Goal: Task Accomplishment & Management: Manage account settings

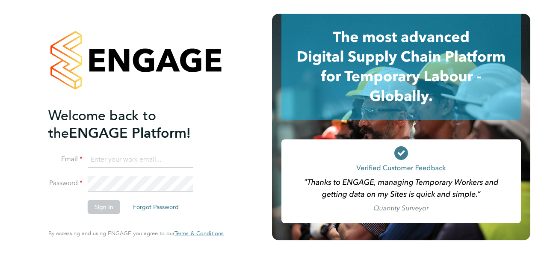
type input "[EMAIL_ADDRESS][DOMAIN_NAME]"
click at [99, 207] on button "Sign In" at bounding box center [104, 207] width 33 height 14
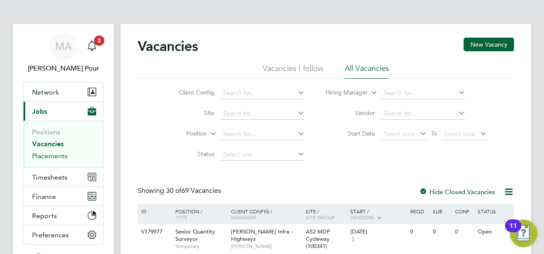
click at [64, 157] on link "Placements" at bounding box center [49, 156] width 35 height 8
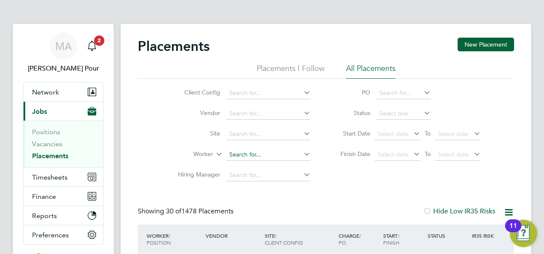
click at [257, 156] on input at bounding box center [268, 155] width 84 height 12
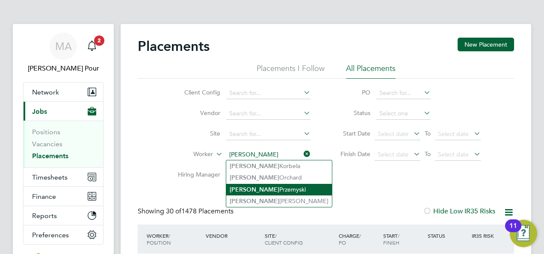
click at [275, 187] on li "[PERSON_NAME]" at bounding box center [279, 190] width 106 height 12
type input "[PERSON_NAME]"
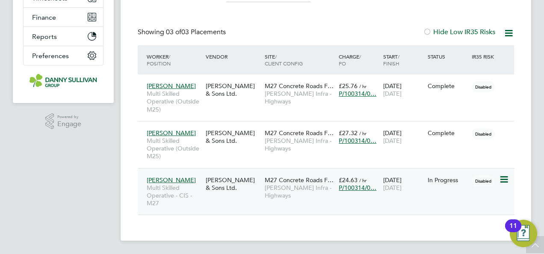
click at [503, 178] on icon at bounding box center [503, 180] width 9 height 10
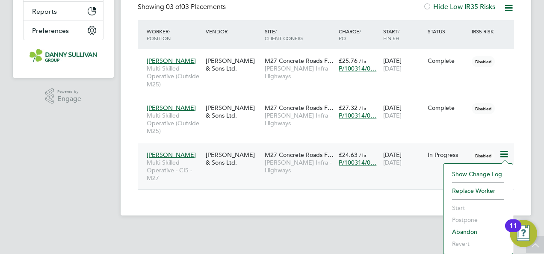
click at [180, 154] on span "[PERSON_NAME]" at bounding box center [171, 155] width 49 height 8
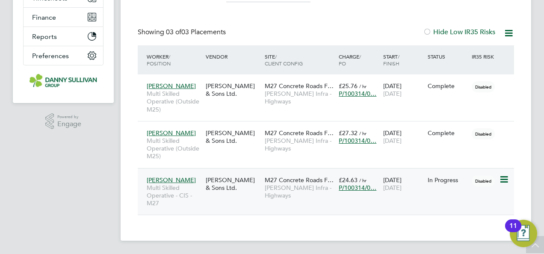
click at [240, 185] on div "Danny Sullivan & Sons Ltd." at bounding box center [233, 184] width 59 height 24
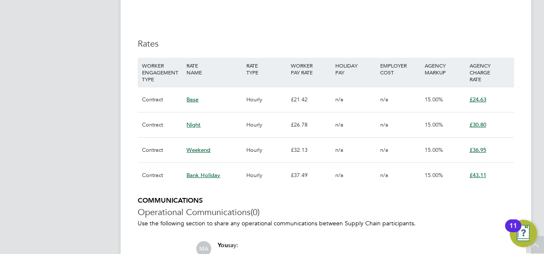
click at [474, 124] on span "£30.80" at bounding box center [478, 124] width 17 height 7
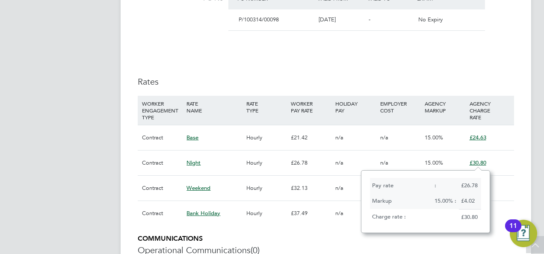
click at [218, 160] on div "Night" at bounding box center [213, 163] width 59 height 25
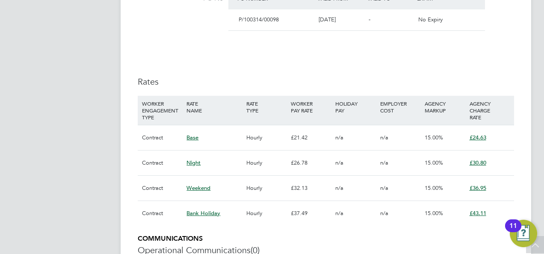
click at [193, 162] on span "Night" at bounding box center [193, 162] width 14 height 7
click at [158, 166] on div "Contract" at bounding box center [162, 163] width 44 height 25
click at [157, 164] on div "Contract" at bounding box center [162, 163] width 44 height 25
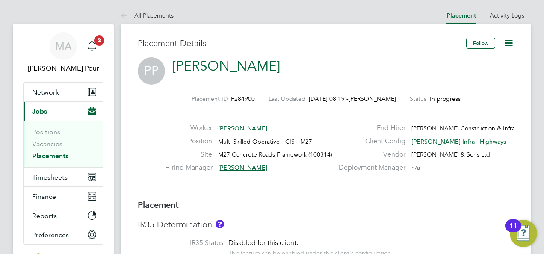
click at [506, 38] on icon at bounding box center [508, 43] width 11 height 11
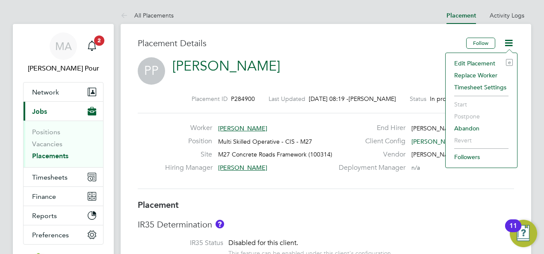
click at [477, 62] on li "Edit Placement e" at bounding box center [481, 63] width 63 height 12
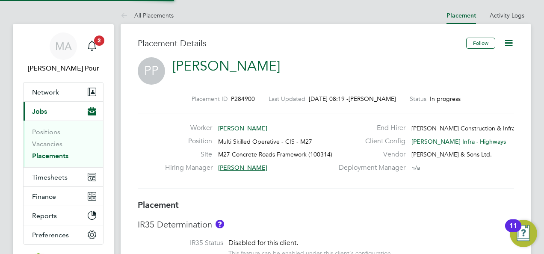
type input "David Robertson"
type input "[DATE]"
type input "08:00"
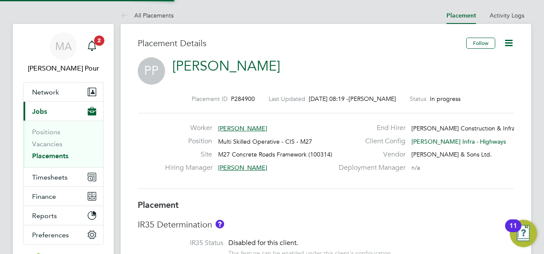
type input "18:00"
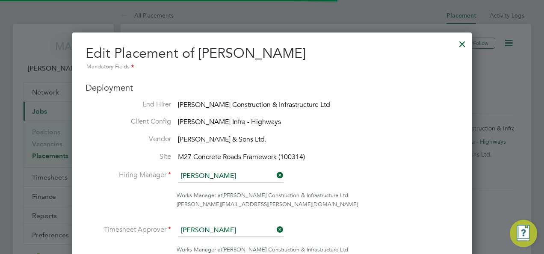
scroll to position [18, 373]
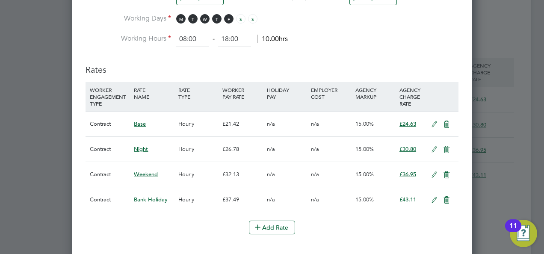
click at [433, 146] on icon at bounding box center [434, 149] width 11 height 7
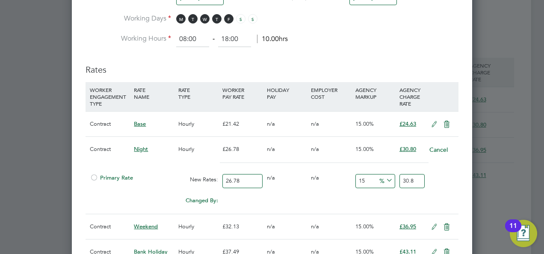
drag, startPoint x: 411, startPoint y: 177, endPoint x: 415, endPoint y: 178, distance: 4.4
click at [415, 178] on input "30.8" at bounding box center [411, 181] width 25 height 14
type input "14.637789395070948"
type input "30.7"
type input "14.973861090365945"
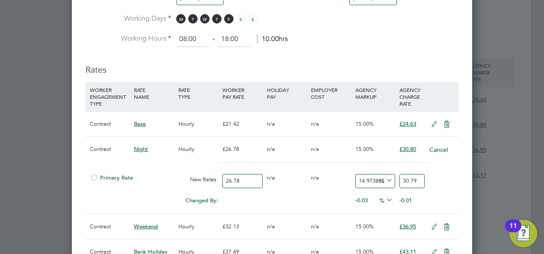
type input "30.79"
click at [435, 180] on div "Primary Rate New Rates: 26.78 0 n/a 0 n/a 14.973861090365945 4.01 % 30.79" at bounding box center [272, 181] width 373 height 23
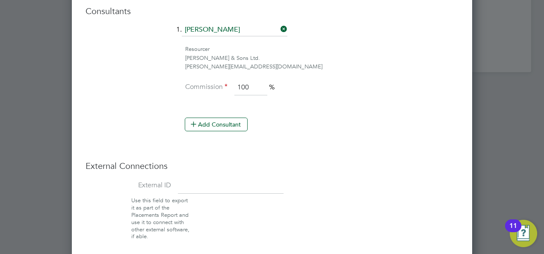
scroll to position [849, 0]
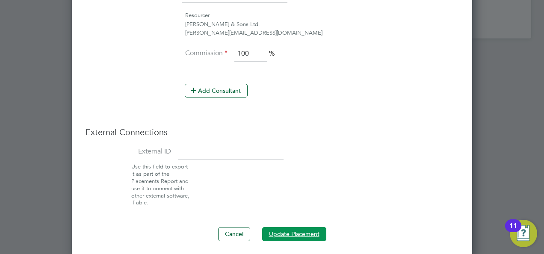
click at [292, 230] on button "Update Placement" at bounding box center [294, 234] width 64 height 14
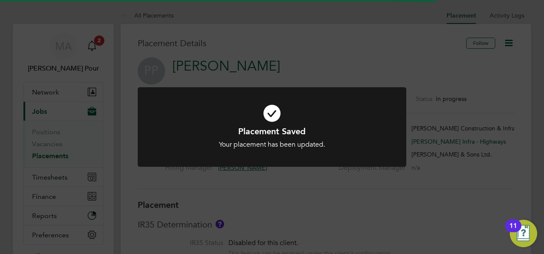
scroll to position [25, 60]
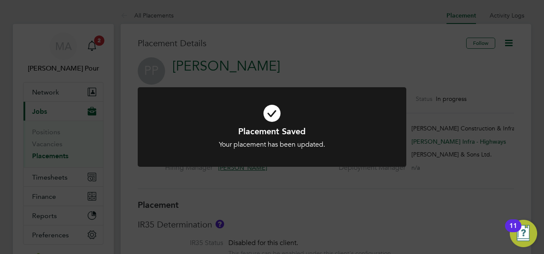
click at [68, 155] on div "Placement Saved Your placement has been updated. Cancel Okay" at bounding box center [272, 127] width 544 height 254
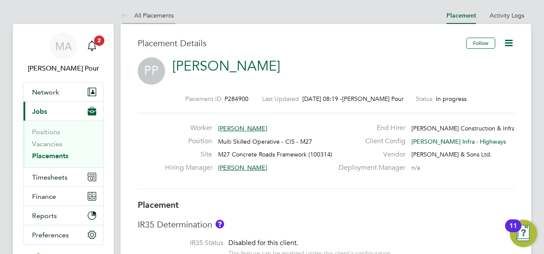
click at [134, 13] on link "All Placements" at bounding box center [147, 16] width 53 height 8
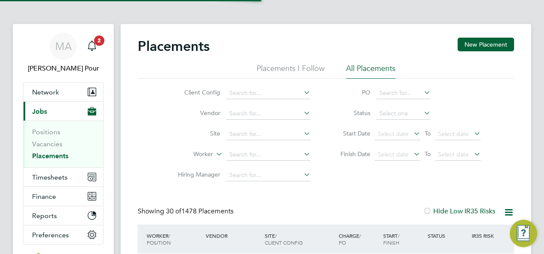
scroll to position [33, 74]
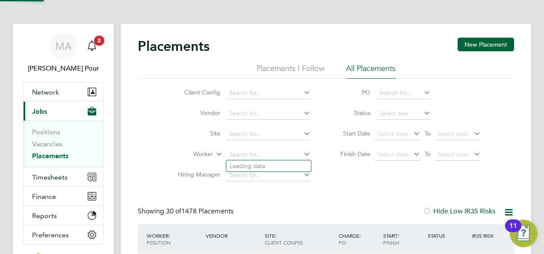
click at [247, 149] on input at bounding box center [268, 155] width 84 height 12
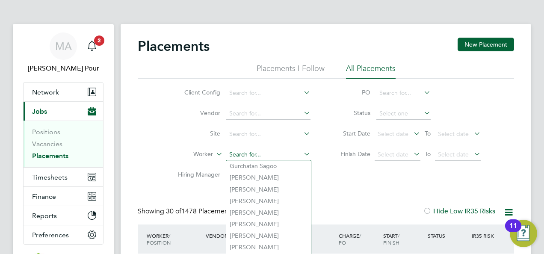
paste input "Prezemyslaw Krac"
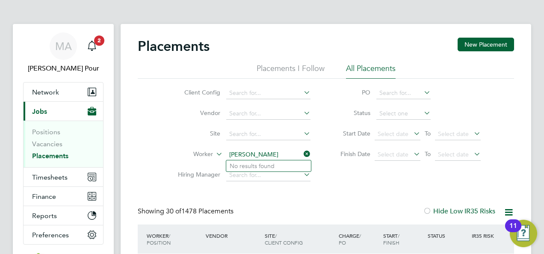
type input "Prezemyslaw Krac"
click at [246, 150] on input at bounding box center [268, 155] width 84 height 12
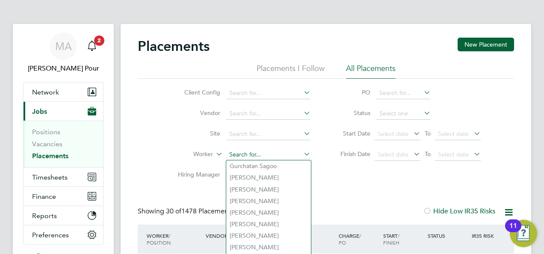
paste input "Prezemyslaw Krac"
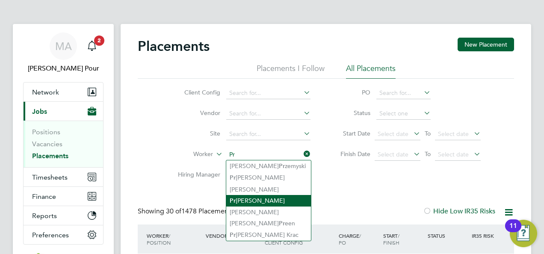
type input "Pr"
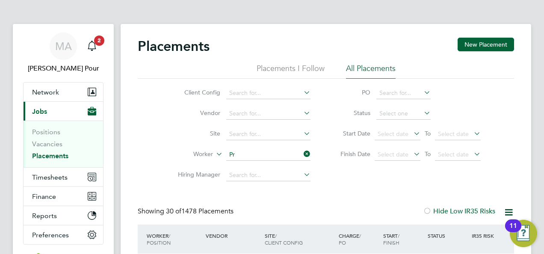
click at [248, 150] on input at bounding box center [268, 155] width 84 height 12
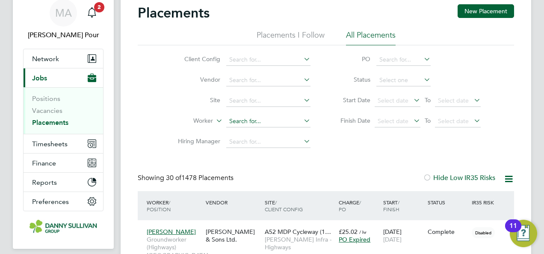
click at [235, 121] on input at bounding box center [268, 121] width 84 height 12
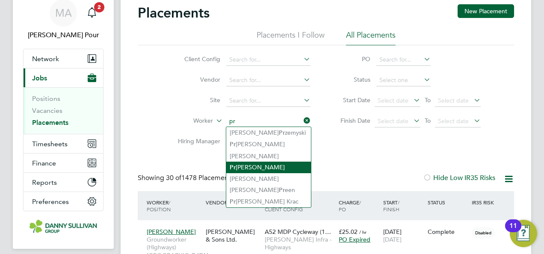
click at [247, 164] on li "Pr zemyslaw Krac" at bounding box center [268, 168] width 85 height 12
type input "Przemyslaw Krac"
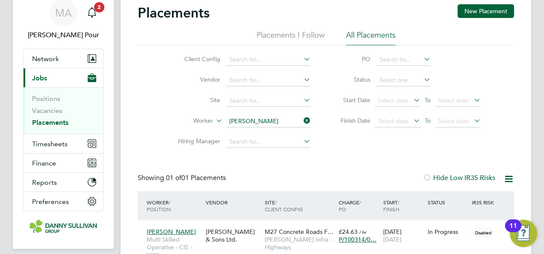
scroll to position [86, 0]
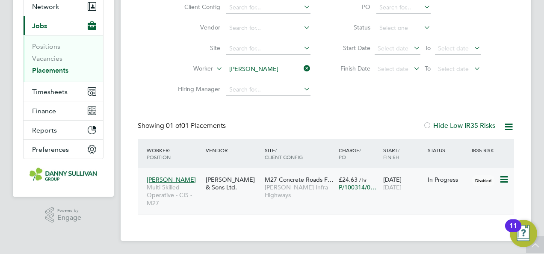
click at [177, 178] on span "Przemyslaw Krac" at bounding box center [171, 180] width 49 height 8
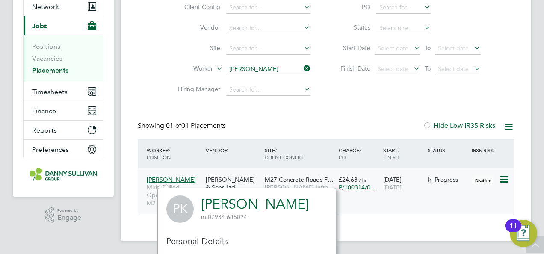
click at [177, 178] on span "Przemyslaw Krac" at bounding box center [171, 180] width 49 height 8
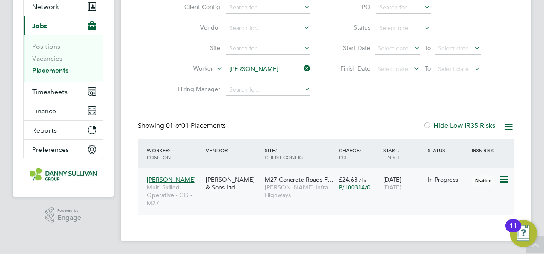
click at [232, 180] on div "Danny Sullivan & Sons Ltd." at bounding box center [233, 184] width 59 height 24
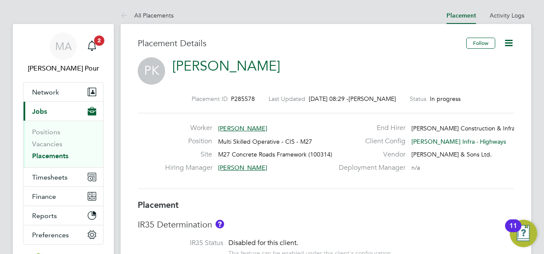
click at [508, 46] on icon at bounding box center [508, 43] width 11 height 11
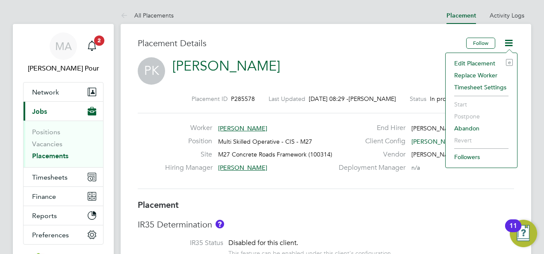
click at [472, 61] on li "Edit Placement e" at bounding box center [481, 63] width 63 height 12
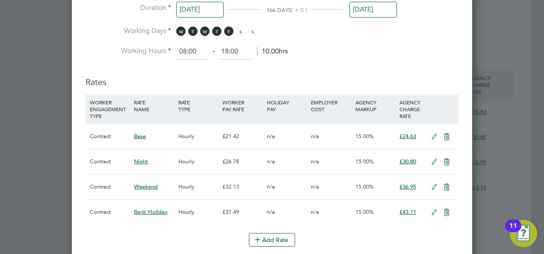
click at [433, 160] on icon at bounding box center [434, 162] width 11 height 7
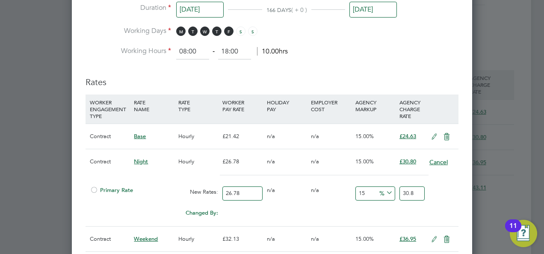
click at [433, 160] on button "Cancel" at bounding box center [438, 162] width 19 height 9
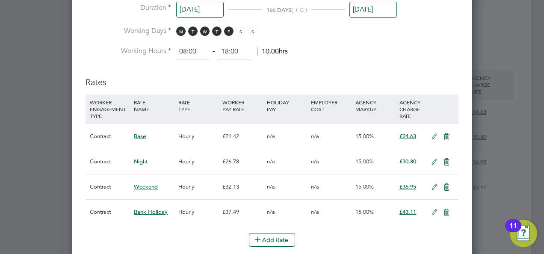
click at [433, 160] on icon at bounding box center [434, 162] width 11 height 7
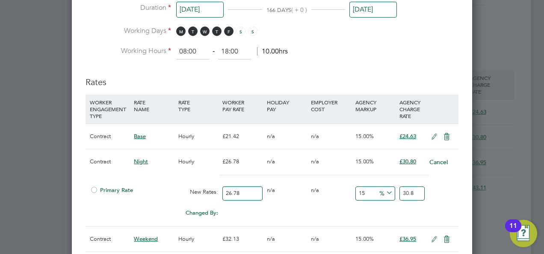
click at [416, 192] on input "30.8" at bounding box center [411, 193] width 25 height 14
type input "12.023898431665422"
type input "30"
type input "14.637789395070948"
type input "30.7"
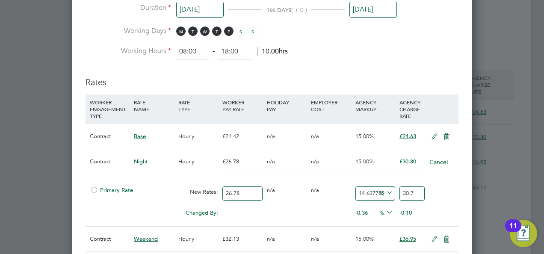
type input "14.973861090365945"
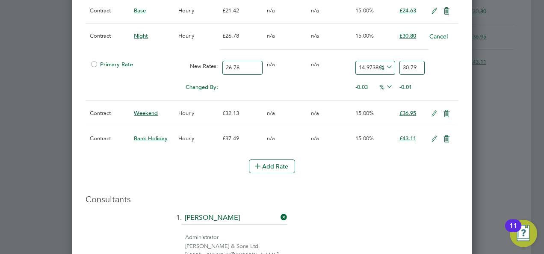
type input "30.79"
click at [416, 194] on h3 "Consultants" at bounding box center [272, 199] width 373 height 11
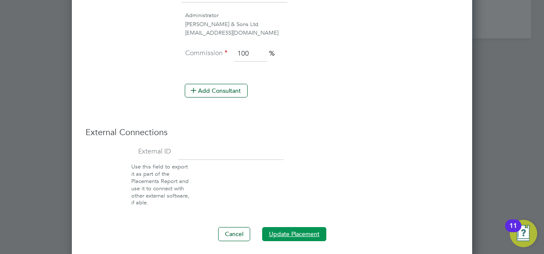
click at [295, 230] on button "Update Placement" at bounding box center [294, 234] width 64 height 14
